Goal: Communication & Community: Answer question/provide support

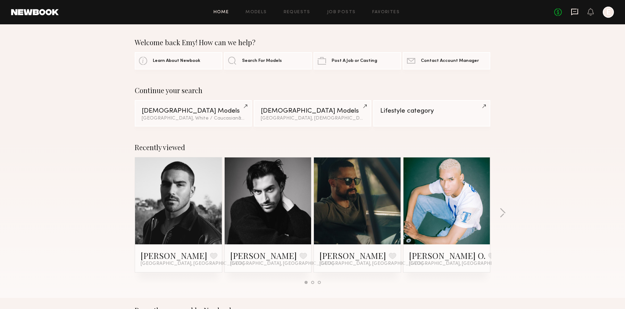
click at [577, 10] on icon at bounding box center [575, 12] width 8 height 8
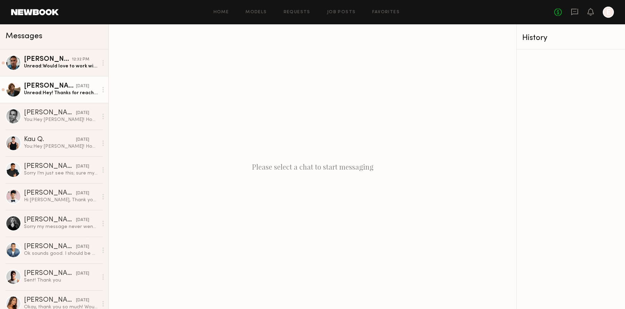
click at [62, 81] on link "[PERSON_NAME] [DATE] Unread: Hey! Thanks for reaching out. I grew up on a farm …" at bounding box center [54, 89] width 108 height 27
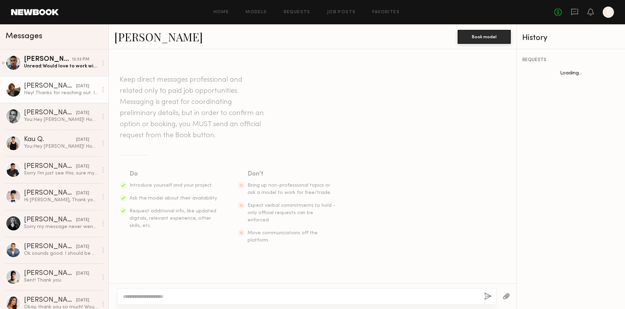
scroll to position [166, 0]
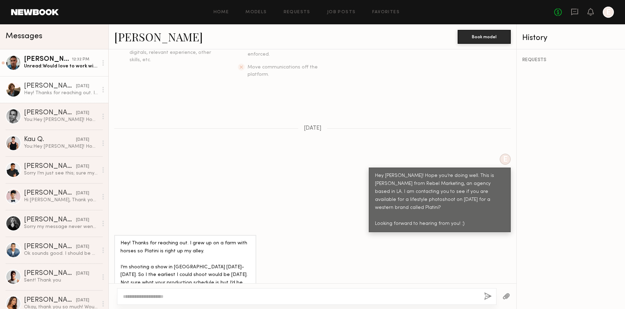
click at [76, 65] on div "Unread: Would love to work with you guys! What is the rate for this project?" at bounding box center [61, 66] width 74 height 7
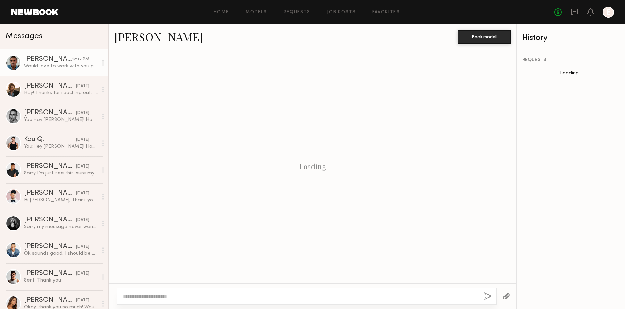
scroll to position [178, 0]
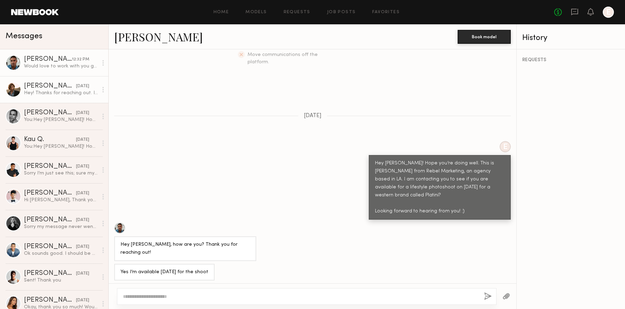
click at [31, 83] on div "[PERSON_NAME]" at bounding box center [50, 86] width 52 height 7
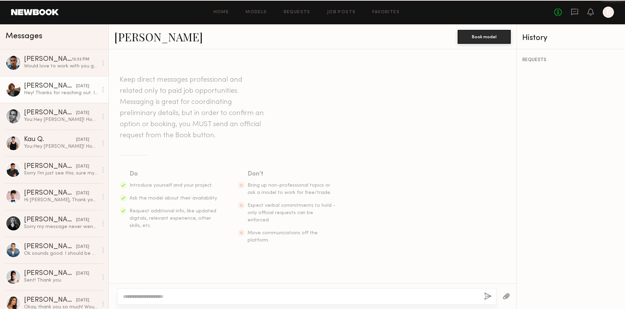
scroll to position [166, 0]
